Goal: Ask a question

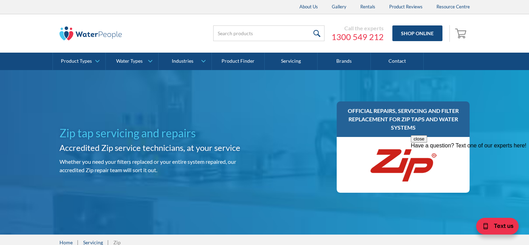
click at [443, 142] on div at bounding box center [470, 142] width 118 height 0
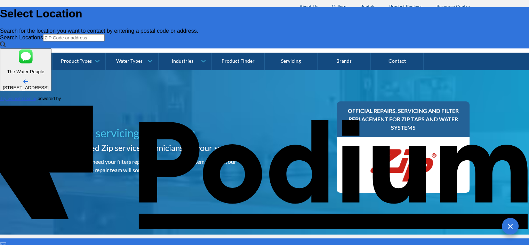
type input "[PERSON_NAME]"
type Phone "0419 037 001"
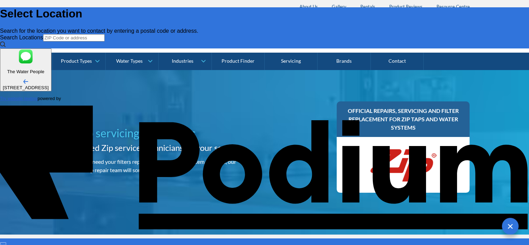
drag, startPoint x: 462, startPoint y: 110, endPoint x: 492, endPoint y: 138, distance: 40.6
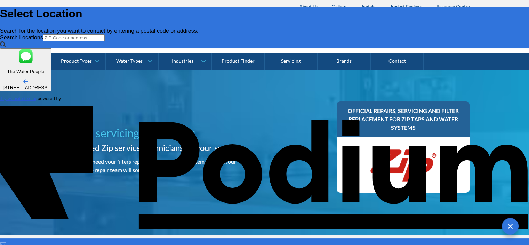
type textarea "Can a Zip under bench water heater manufactured in [DATE] be repaired? serial n…"
